Goal: Task Accomplishment & Management: Manage account settings

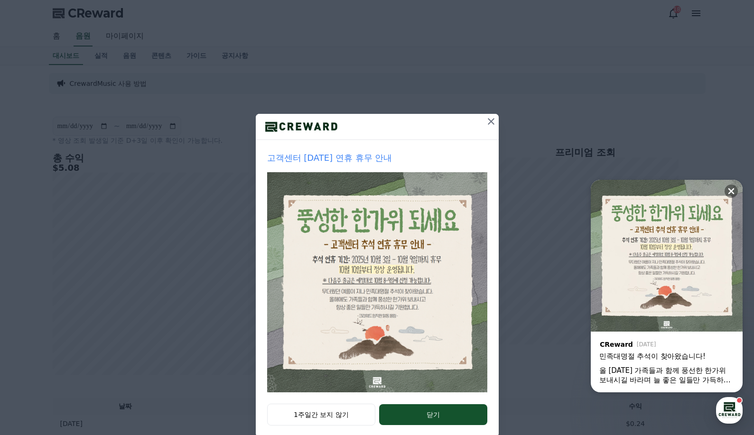
click at [487, 120] on icon at bounding box center [490, 121] width 11 height 11
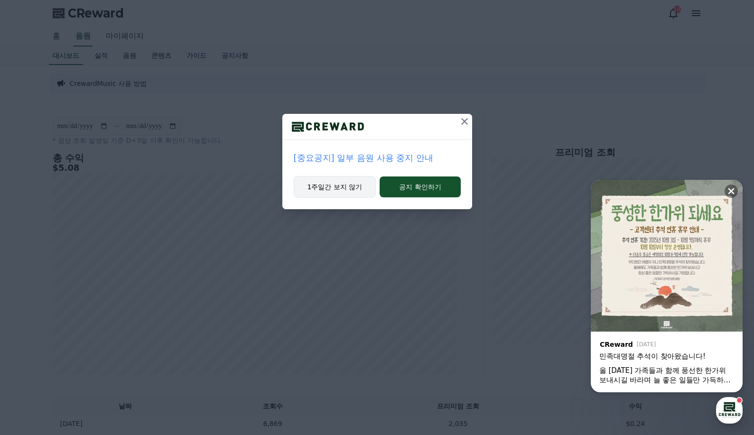
click at [353, 182] on button "1주일간 보지 않기" at bounding box center [335, 187] width 83 height 22
click at [361, 190] on button "1주일간 보지 않기" at bounding box center [335, 187] width 83 height 22
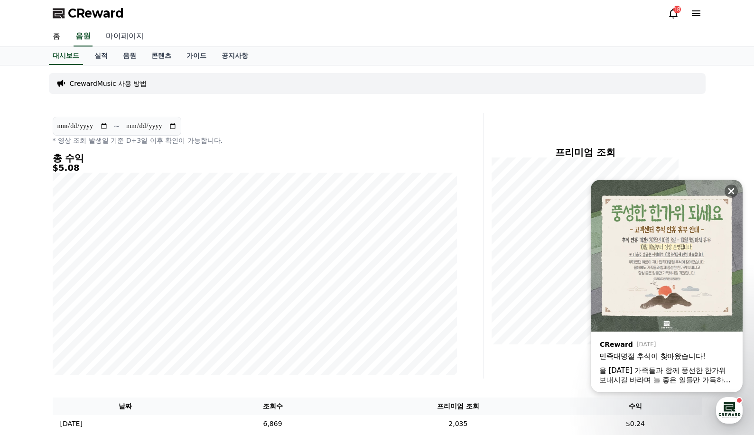
click at [117, 37] on link "마이페이지" at bounding box center [124, 37] width 53 height 20
select select "**********"
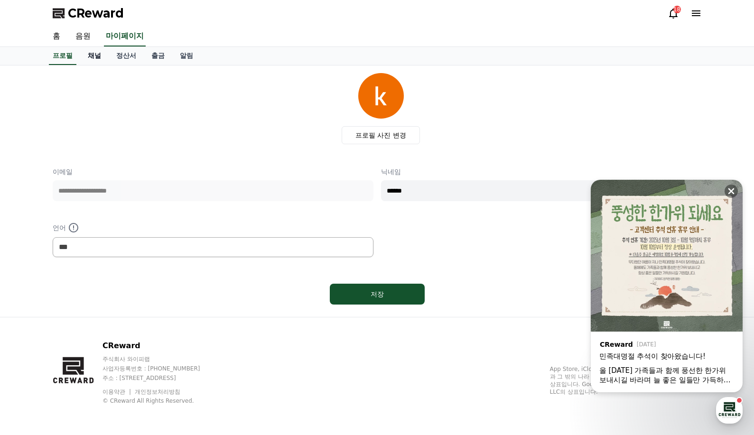
click at [98, 57] on link "채널" at bounding box center [94, 56] width 28 height 18
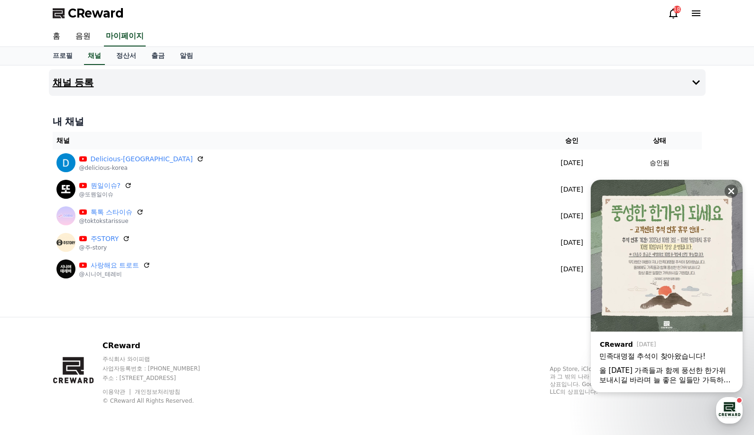
click at [95, 83] on button "채널 등록" at bounding box center [377, 82] width 657 height 27
